Goal: Check status: Check status

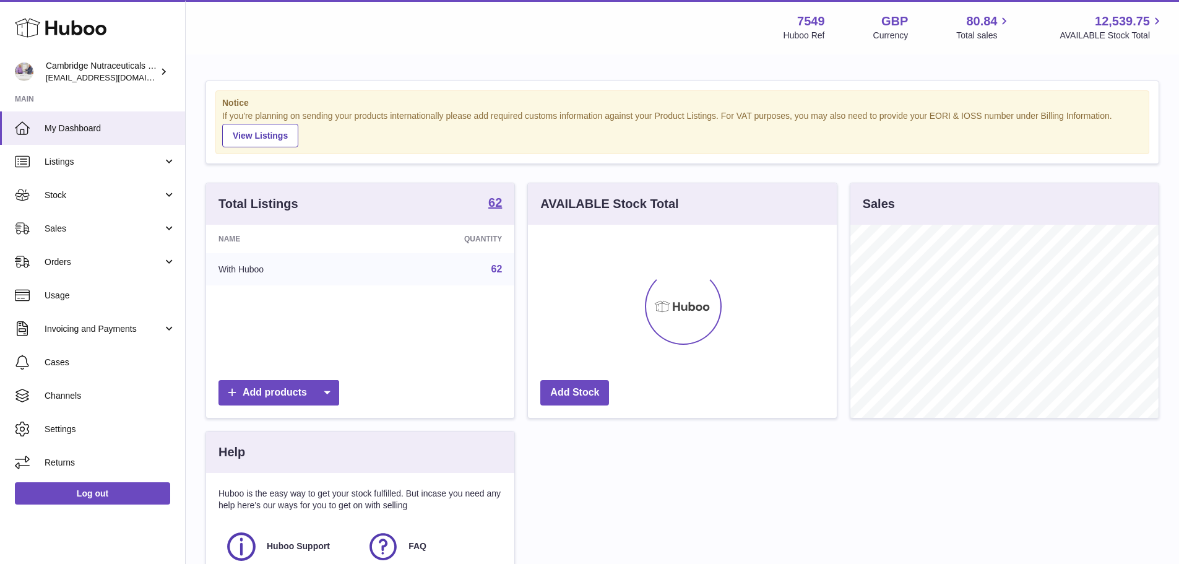
scroll to position [193, 309]
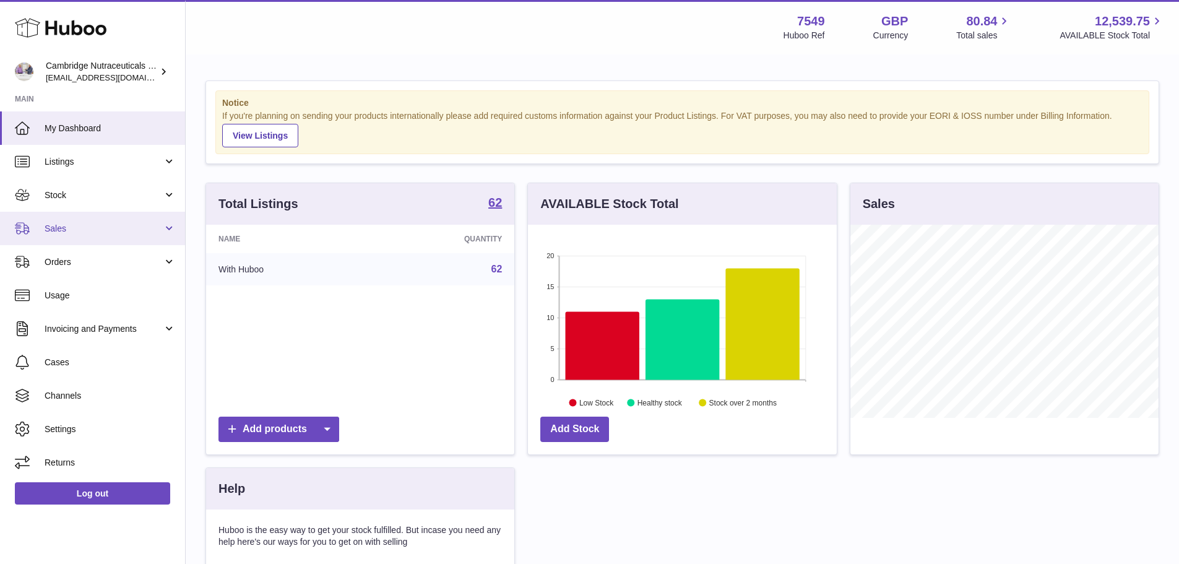
click at [62, 230] on span "Sales" at bounding box center [104, 229] width 118 height 12
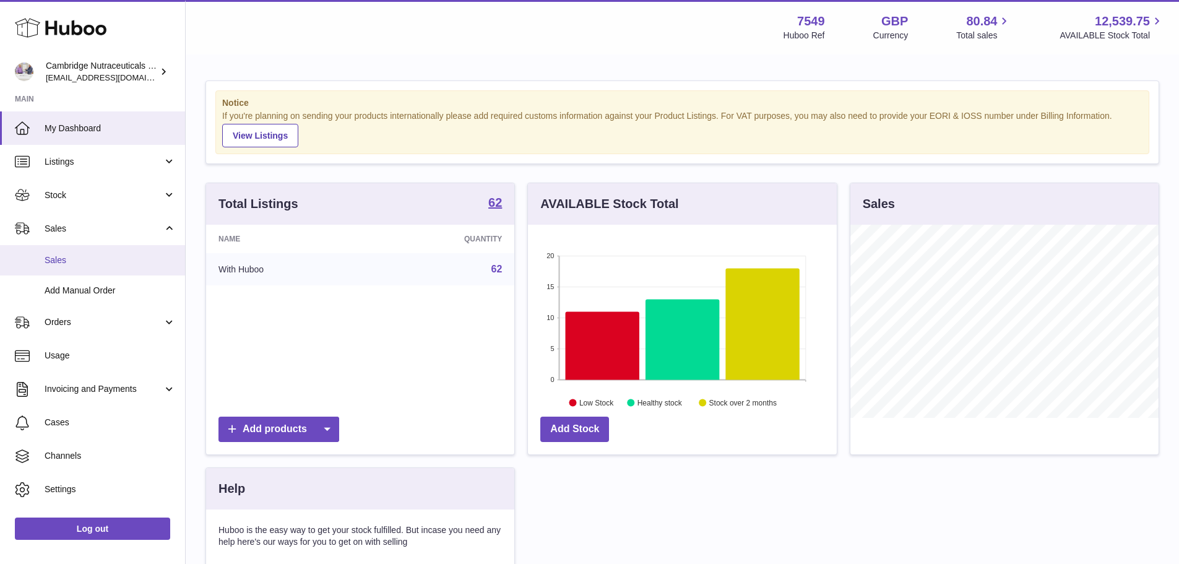
click at [66, 257] on span "Sales" at bounding box center [110, 260] width 131 height 12
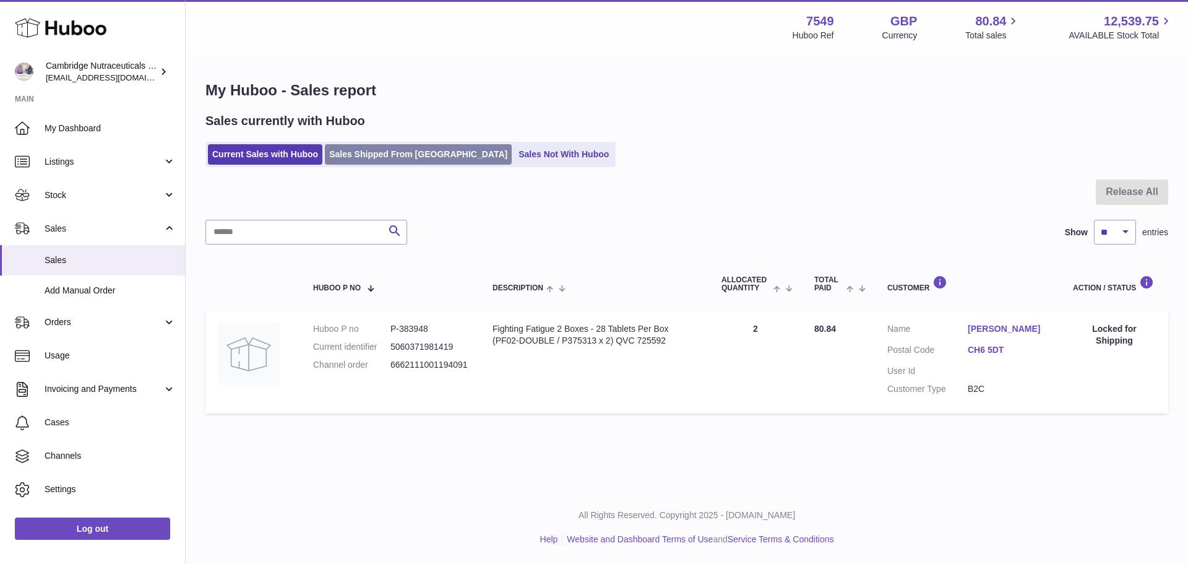
click at [415, 153] on link "Sales Shipped From [GEOGRAPHIC_DATA]" at bounding box center [418, 154] width 187 height 20
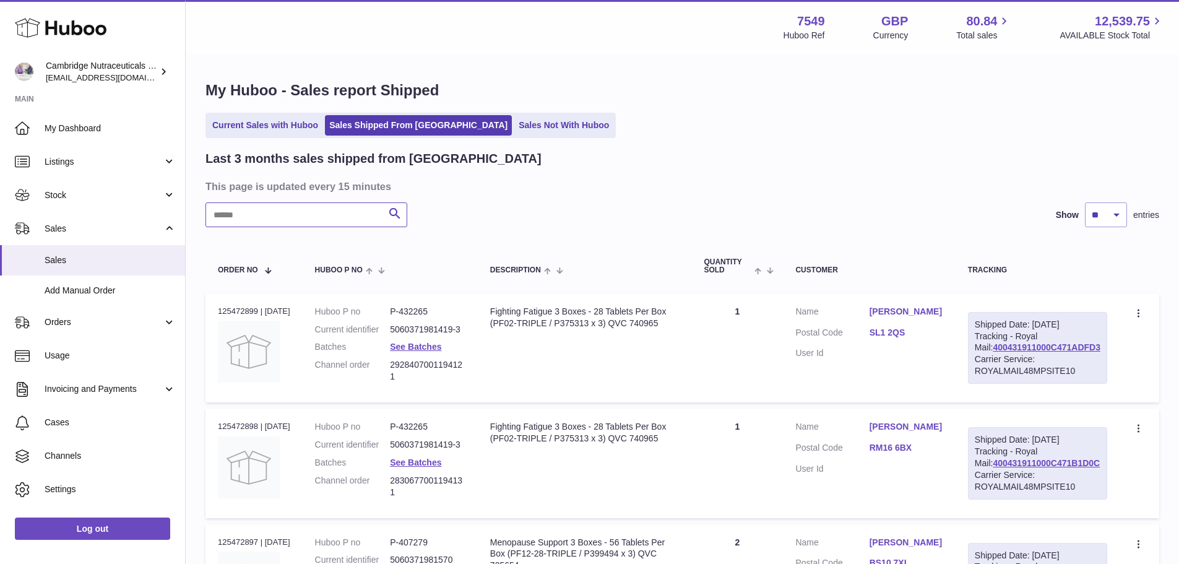
click at [272, 220] on input "text" at bounding box center [306, 214] width 202 height 25
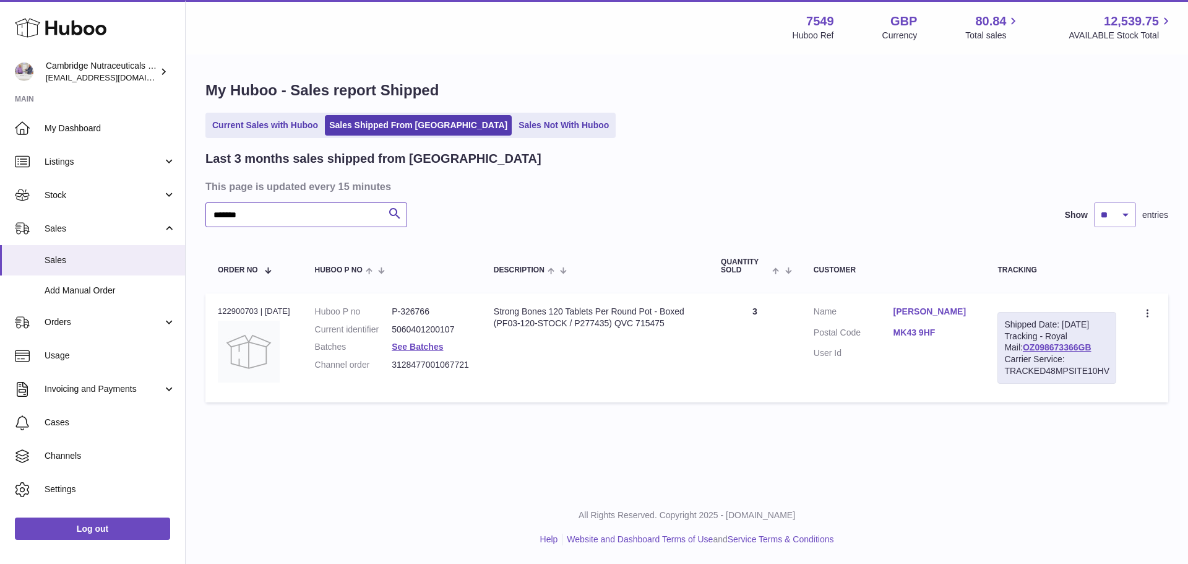
type input "*******"
click at [248, 310] on div "Order no 122900703 | 15th Aug" at bounding box center [254, 311] width 72 height 11
copy div "122900703"
